Goal: Entertainment & Leisure: Consume media (video, audio)

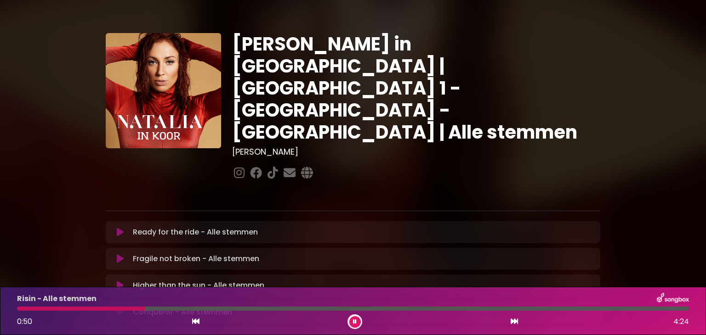
click at [57, 162] on div "[PERSON_NAME] in [GEOGRAPHIC_DATA] | [GEOGRAPHIC_DATA] 1 - [GEOGRAPHIC_DATA] - …" at bounding box center [353, 282] width 607 height 543
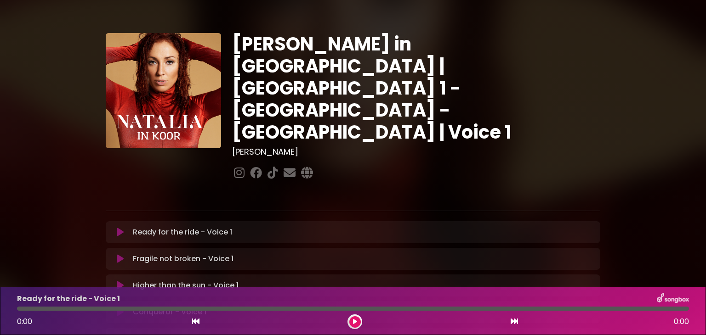
click at [195, 227] on p "Ready for the ride - Voice 1 Loading Track..." at bounding box center [182, 232] width 99 height 11
click at [356, 324] on icon at bounding box center [355, 322] width 4 height 6
click at [514, 325] on icon at bounding box center [514, 321] width 7 height 7
click at [356, 321] on icon at bounding box center [355, 322] width 4 height 6
